Goal: Find specific page/section

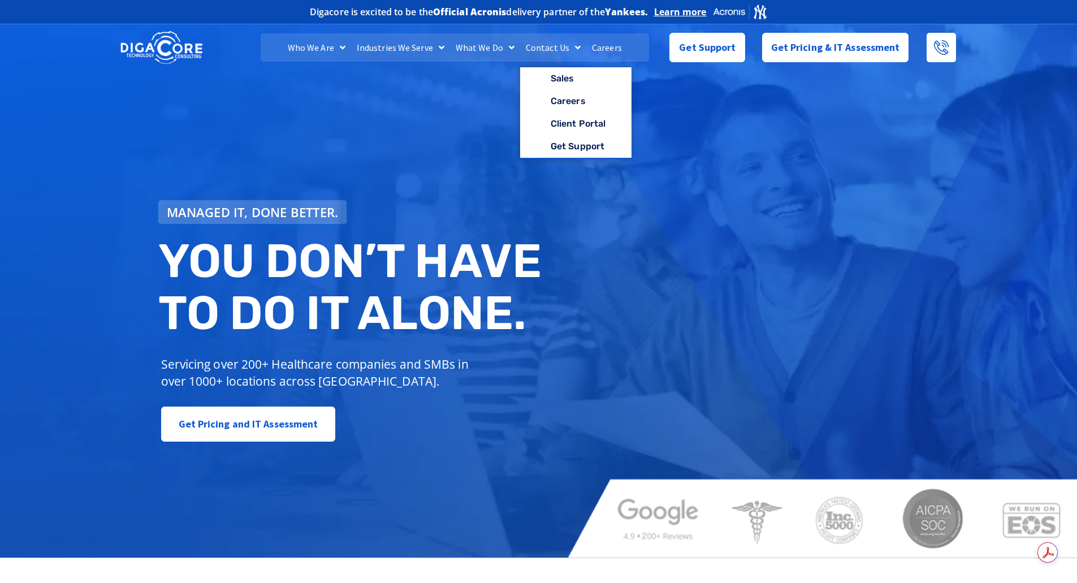
click at [596, 45] on link "Careers" at bounding box center [606, 47] width 41 height 28
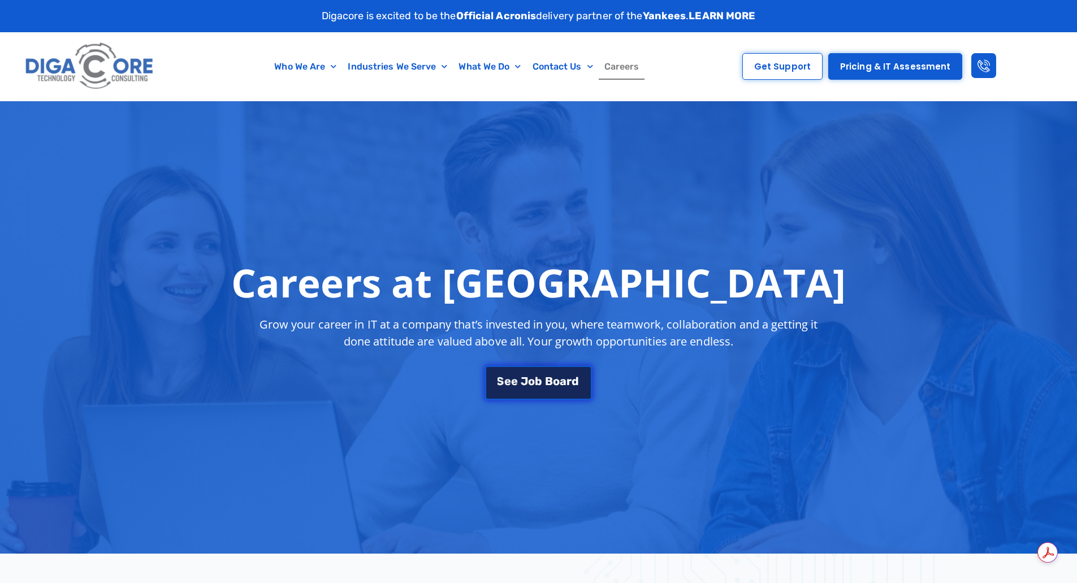
click at [524, 375] on link "S e e J [PERSON_NAME]" at bounding box center [538, 383] width 106 height 34
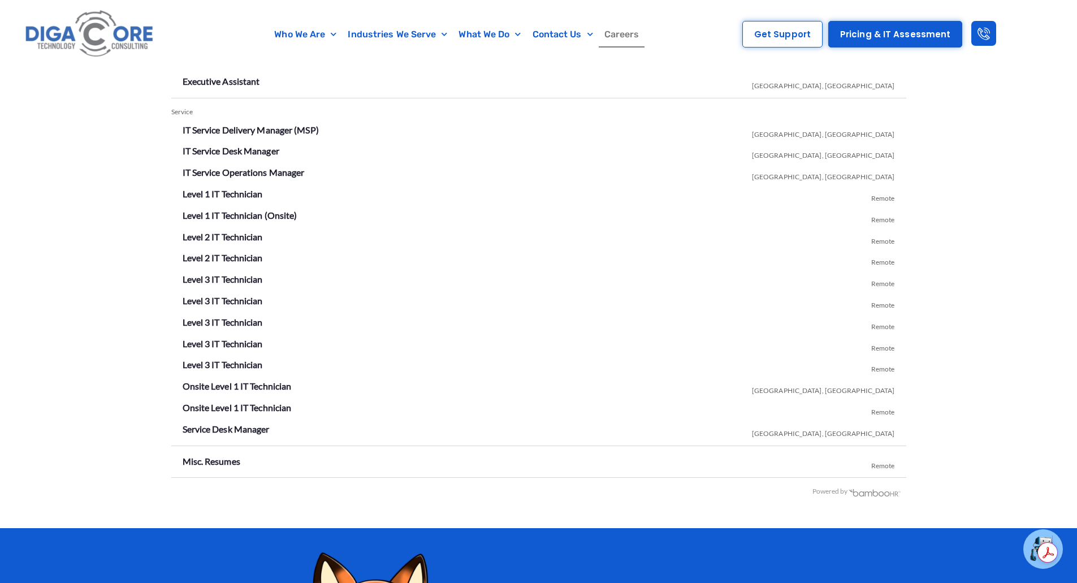
scroll to position [1990, 0]
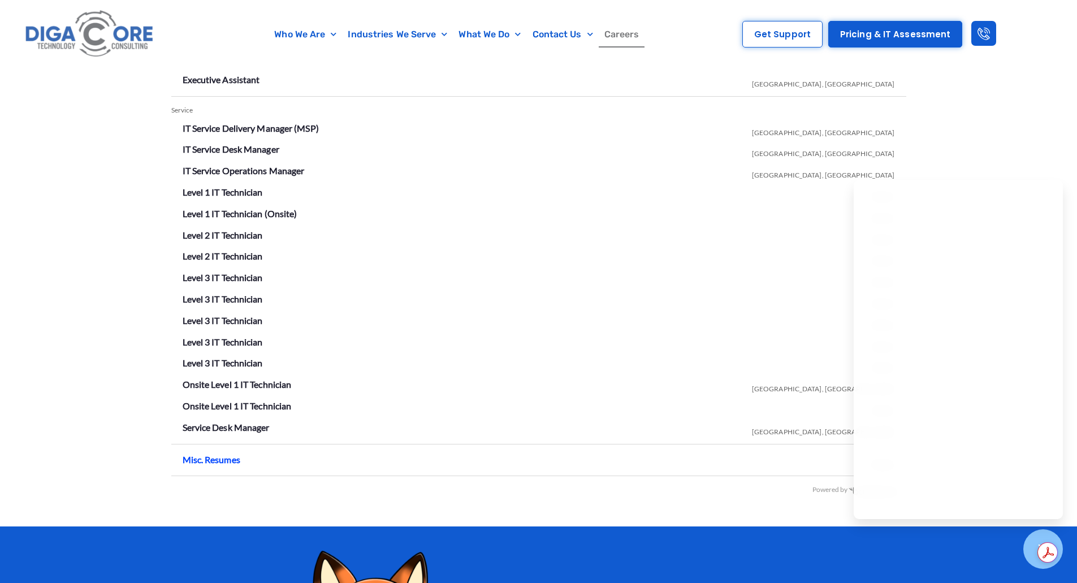
click at [205, 454] on link "Misc. Resumes" at bounding box center [212, 459] width 58 height 11
